Goal: Task Accomplishment & Management: Manage account settings

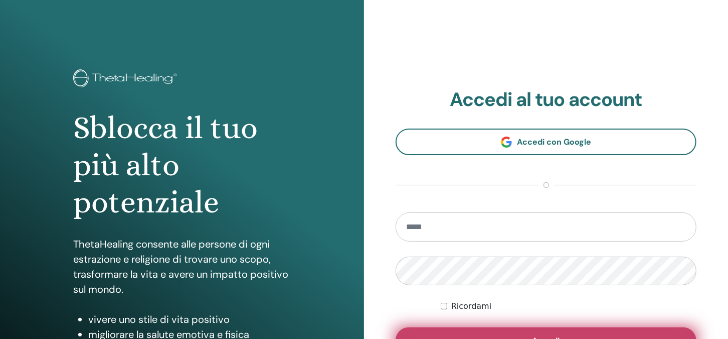
type input "**********"
click at [542, 328] on button "Accedi" at bounding box center [546, 340] width 301 height 26
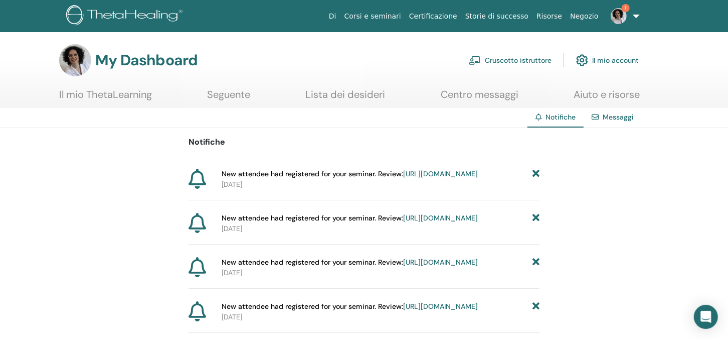
click at [403, 178] on link "https://member.thetahealing.com/instructor/seminar/370093/attendees" at bounding box center [440, 173] width 75 height 9
click at [527, 57] on link "Cruscotto istruttore" at bounding box center [510, 60] width 83 height 22
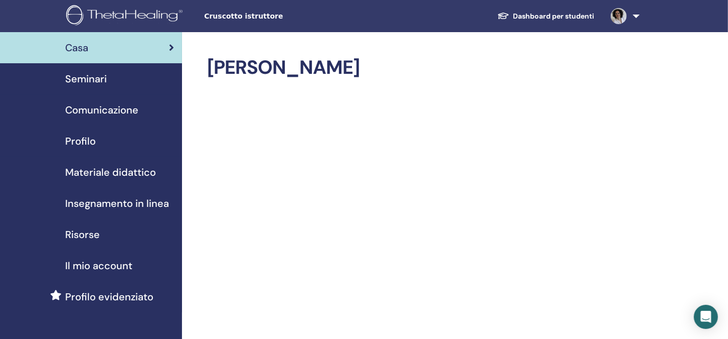
click at [94, 76] on span "Seminari" at bounding box center [86, 78] width 42 height 15
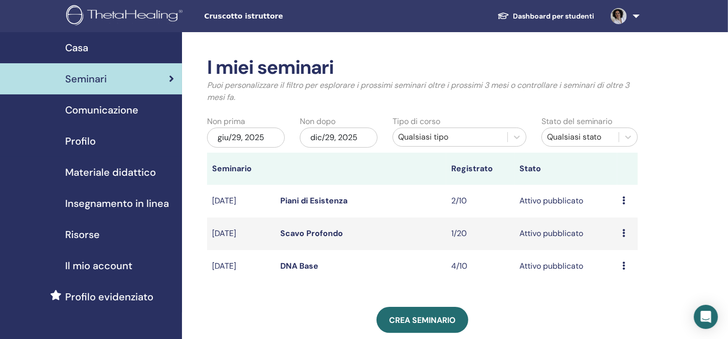
click at [303, 265] on link "DNA Base" at bounding box center [299, 265] width 38 height 11
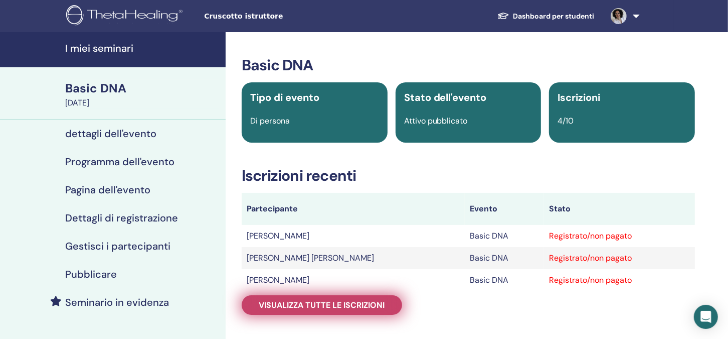
click at [311, 306] on span "Visualizza tutte le iscrizioni" at bounding box center [322, 304] width 126 height 11
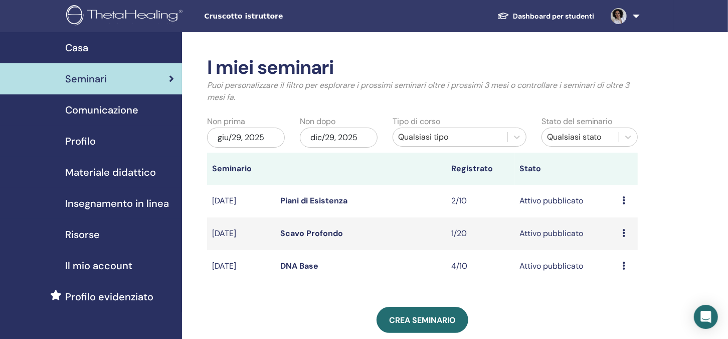
click at [619, 16] on img at bounding box center [619, 16] width 16 height 16
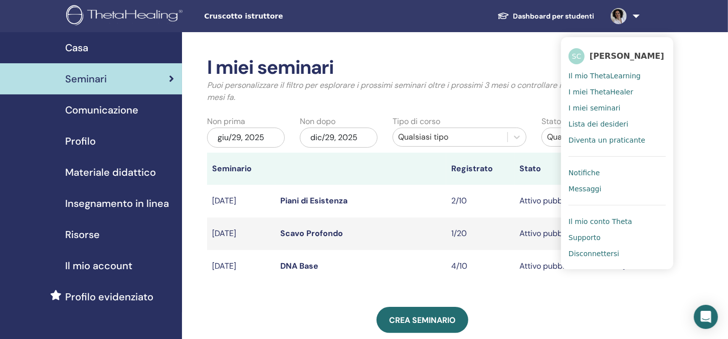
click at [590, 252] on span "Disconnettersi" at bounding box center [594, 253] width 51 height 9
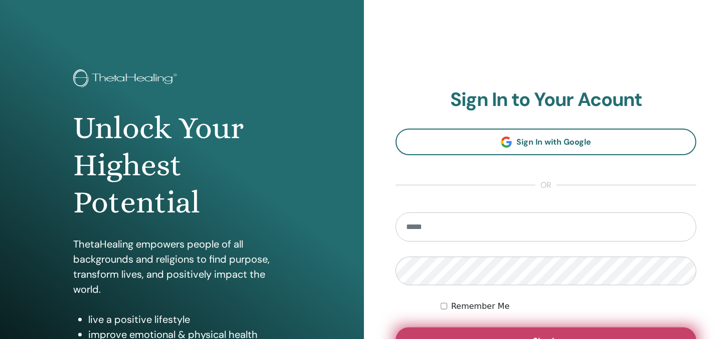
type input "**********"
click at [541, 333] on button "Sign In" at bounding box center [546, 340] width 301 height 26
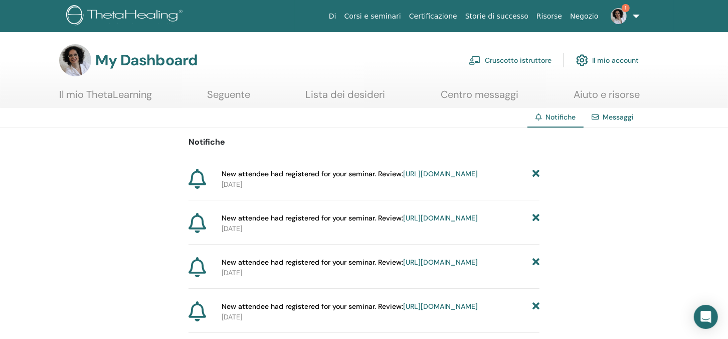
click at [403, 178] on link "https://member.thetahealing.com/instructor/seminar/370091/attendees" at bounding box center [440, 173] width 75 height 9
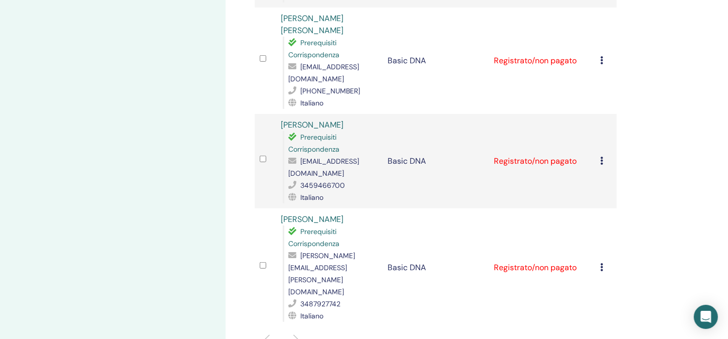
scroll to position [351, 0]
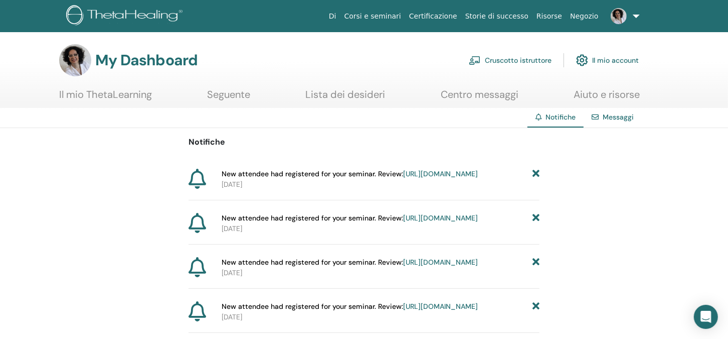
click at [519, 58] on link "Cruscotto istruttore" at bounding box center [510, 60] width 83 height 22
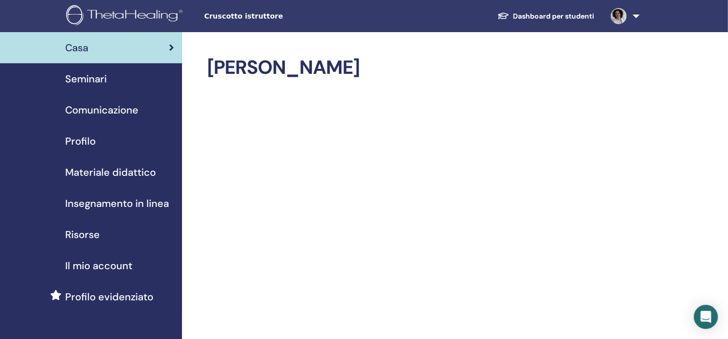
click at [94, 79] on span "Seminari" at bounding box center [86, 78] width 42 height 15
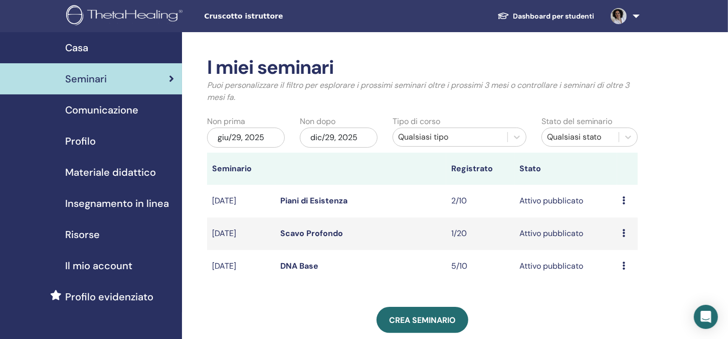
click at [304, 233] on link "Scavo Profondo" at bounding box center [311, 233] width 63 height 11
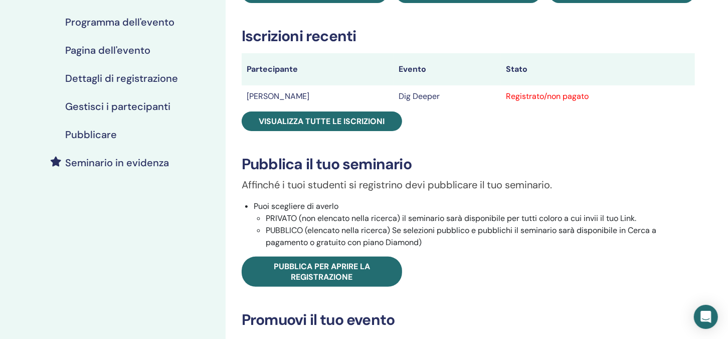
scroll to position [50, 0]
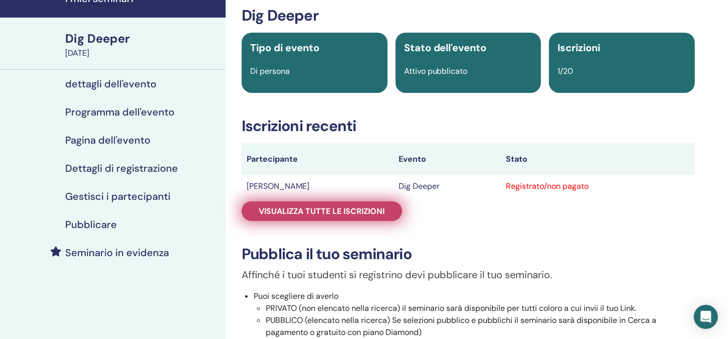
click at [315, 211] on span "Visualizza tutte le iscrizioni" at bounding box center [322, 211] width 126 height 11
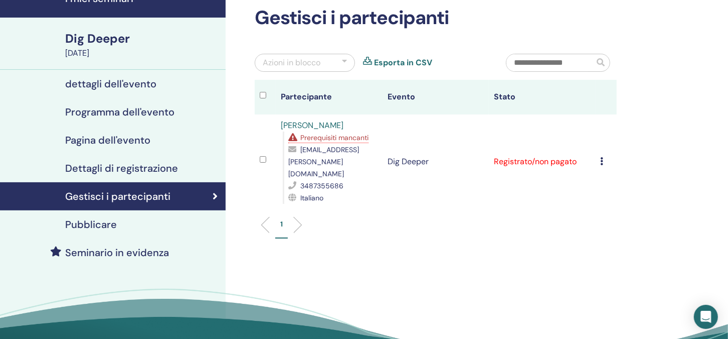
click at [601, 157] on icon at bounding box center [602, 161] width 3 height 8
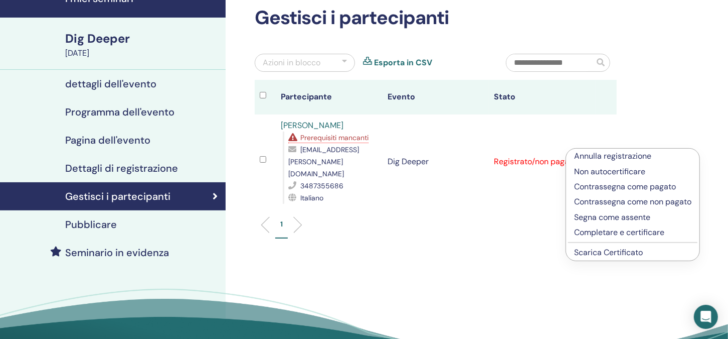
click at [600, 158] on p "Annulla registrazione" at bounding box center [632, 156] width 117 height 12
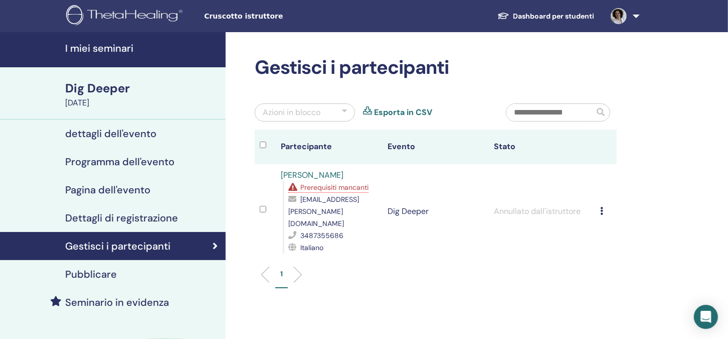
click at [637, 16] on link at bounding box center [623, 16] width 41 height 32
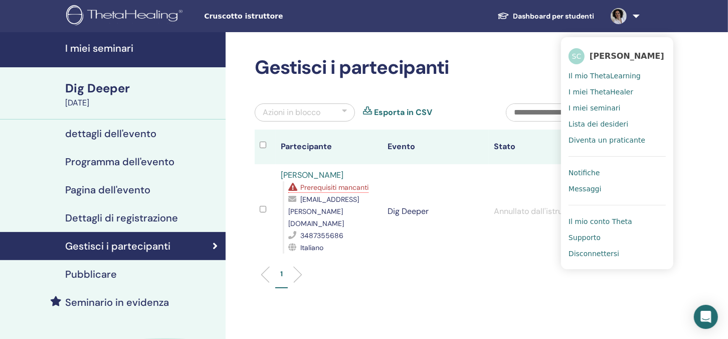
click at [590, 252] on span "Disconnettersi" at bounding box center [594, 253] width 51 height 9
